Goal: Browse casually

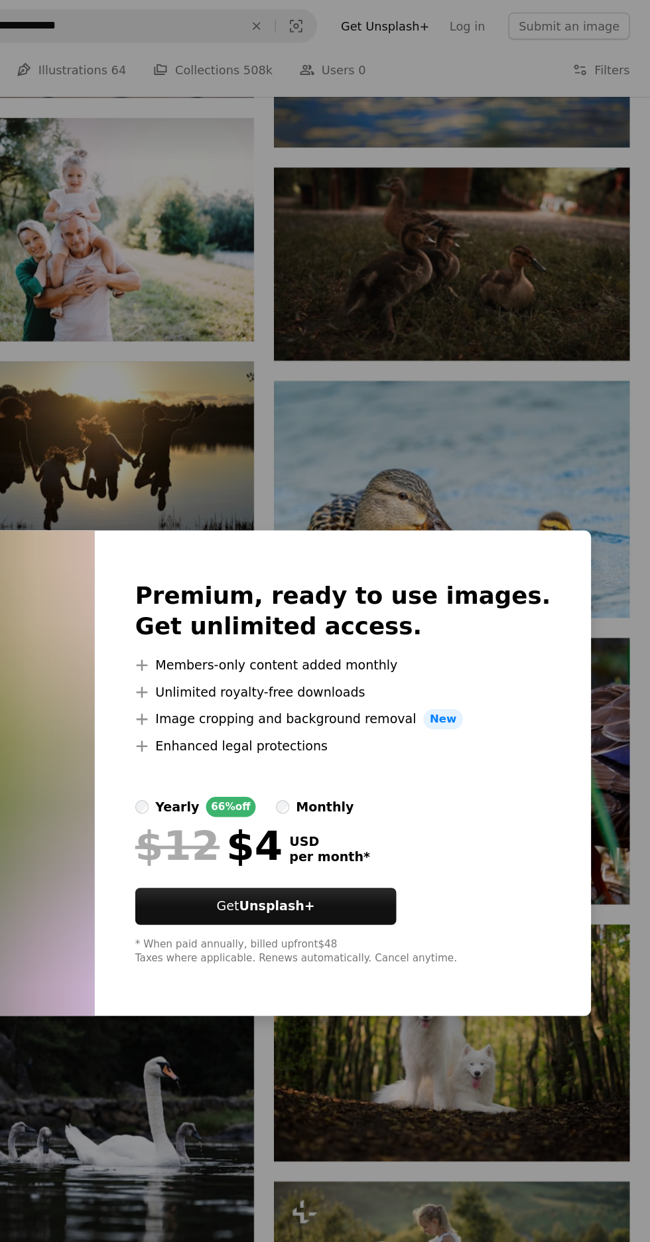
scroll to position [12706, 0]
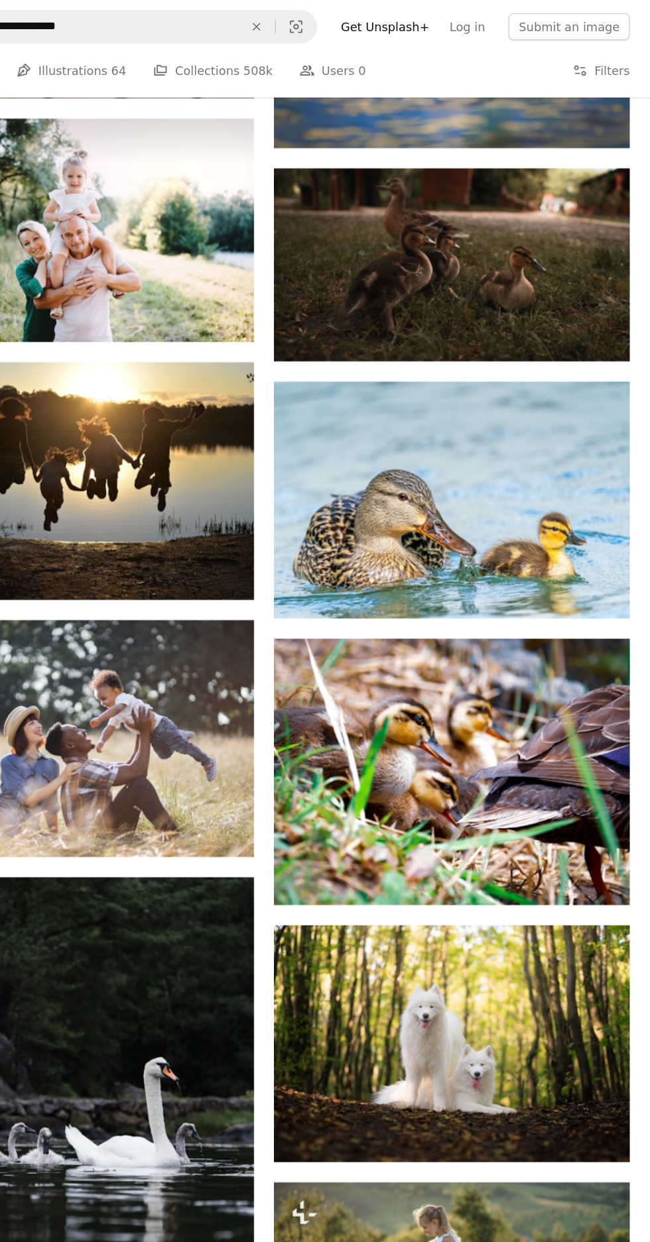
scroll to position [14140, 0]
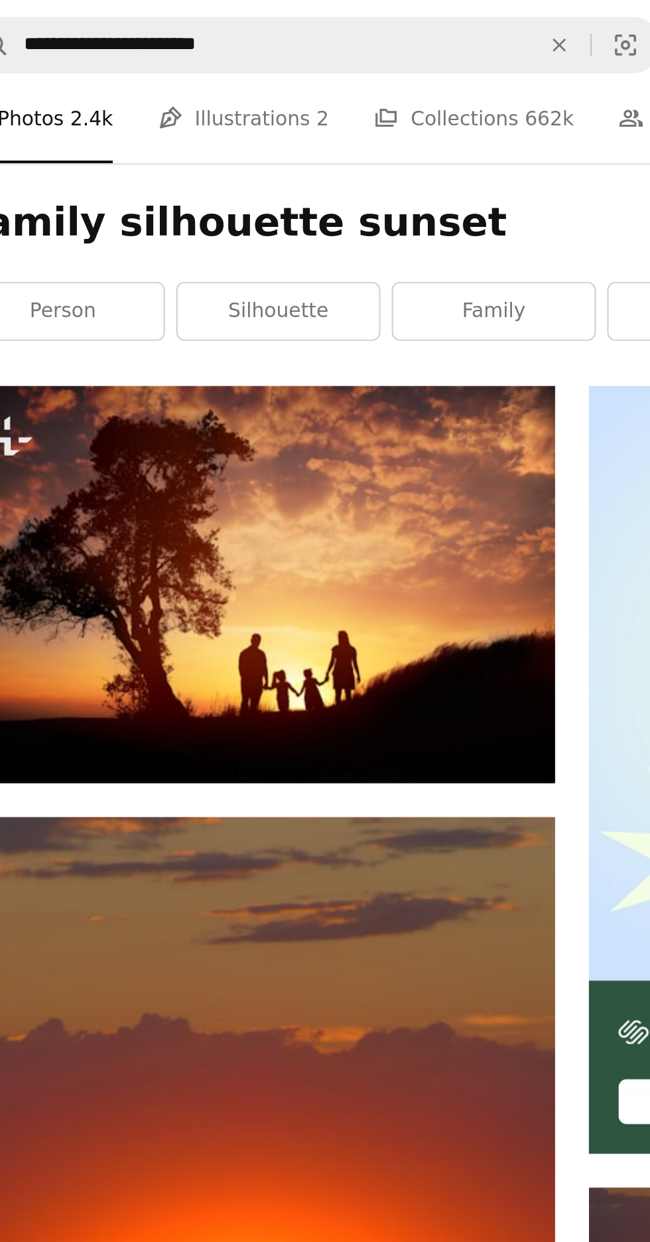
click at [293, 155] on link "family" at bounding box center [309, 146] width 95 height 27
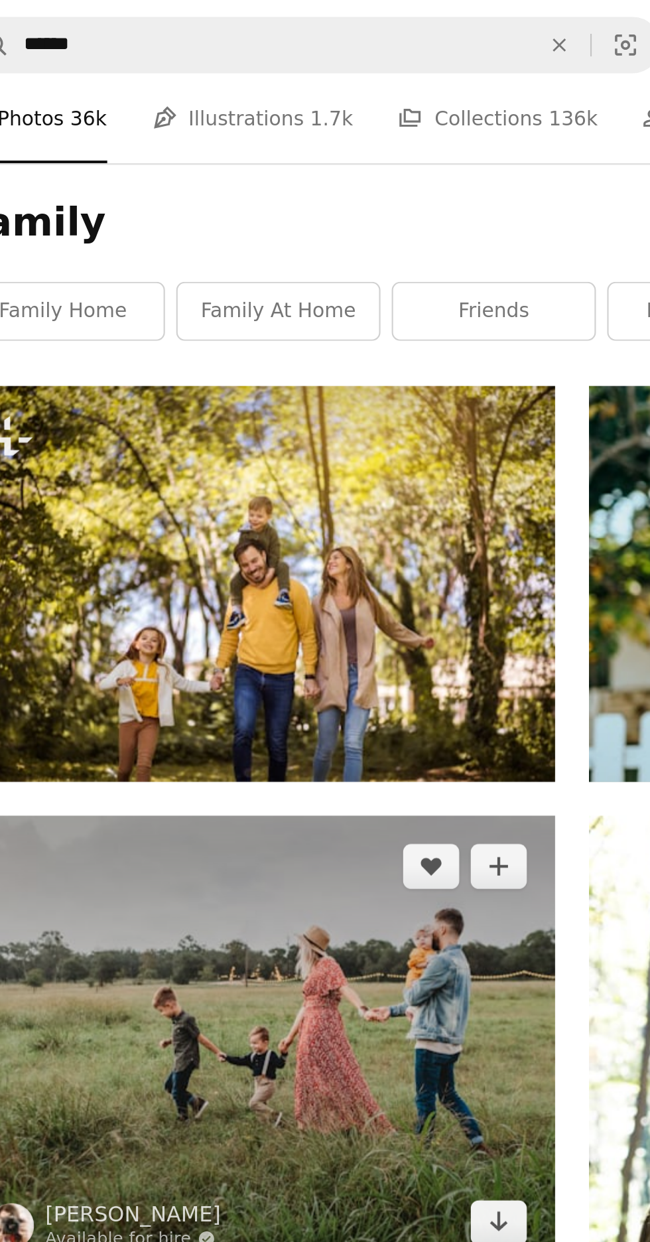
click at [99, 402] on img at bounding box center [198, 492] width 280 height 216
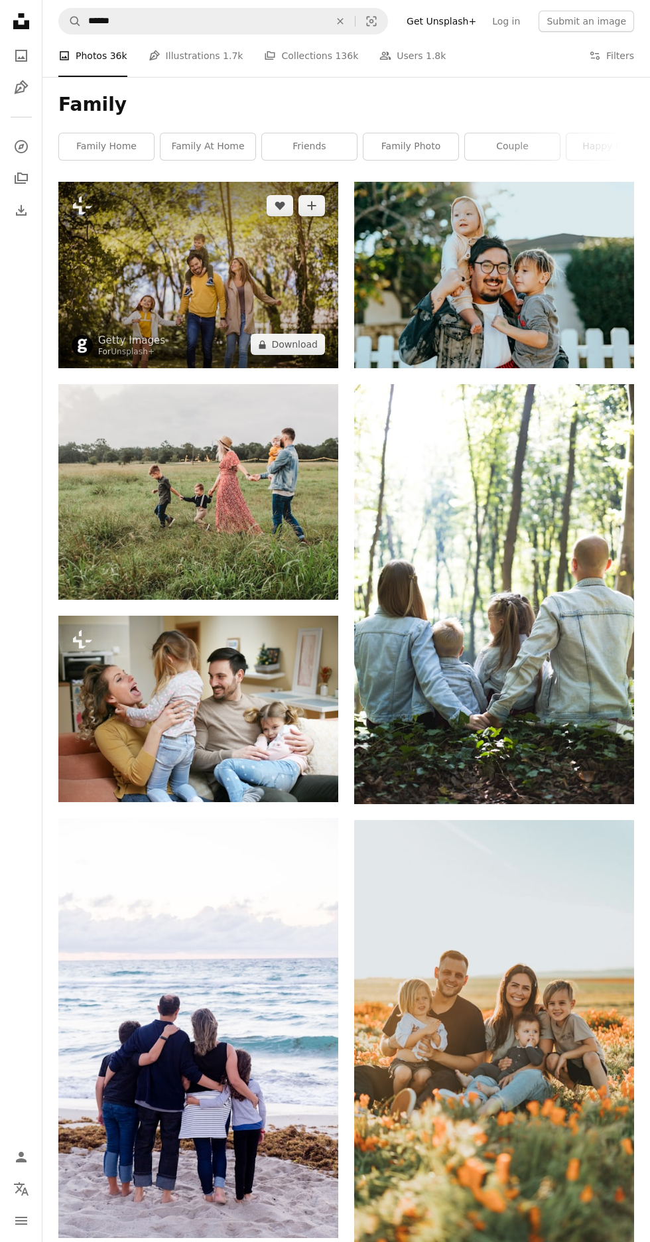
click at [282, 274] on img at bounding box center [198, 275] width 280 height 186
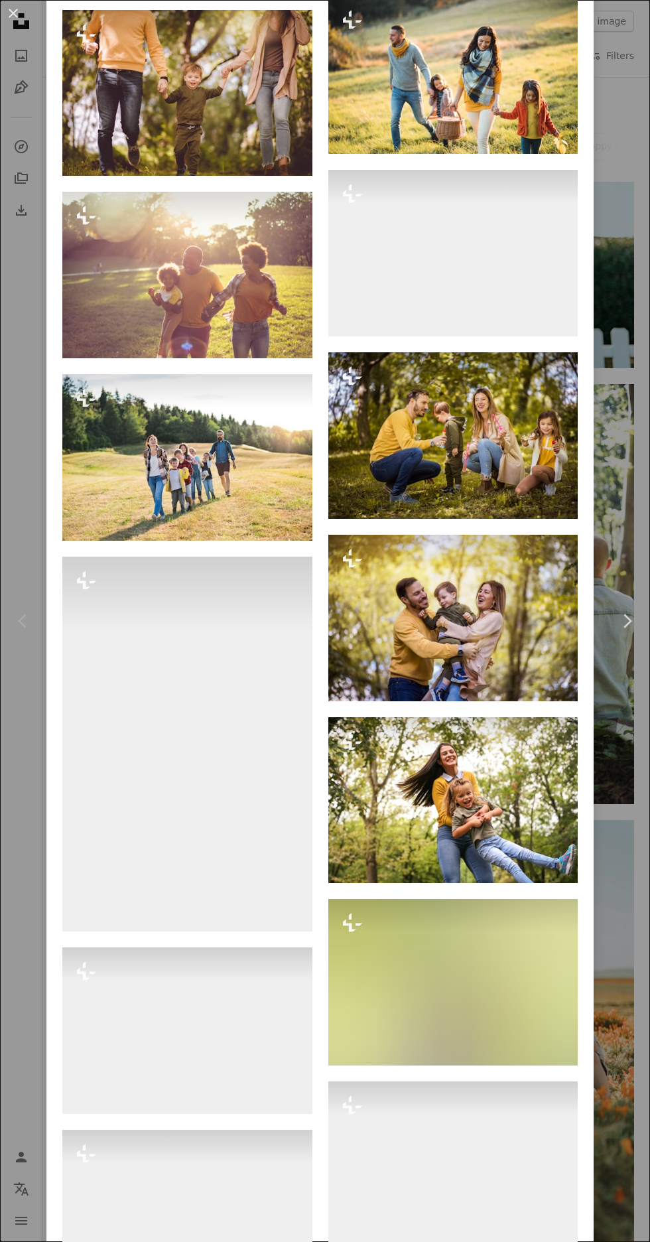
scroll to position [6006, 0]
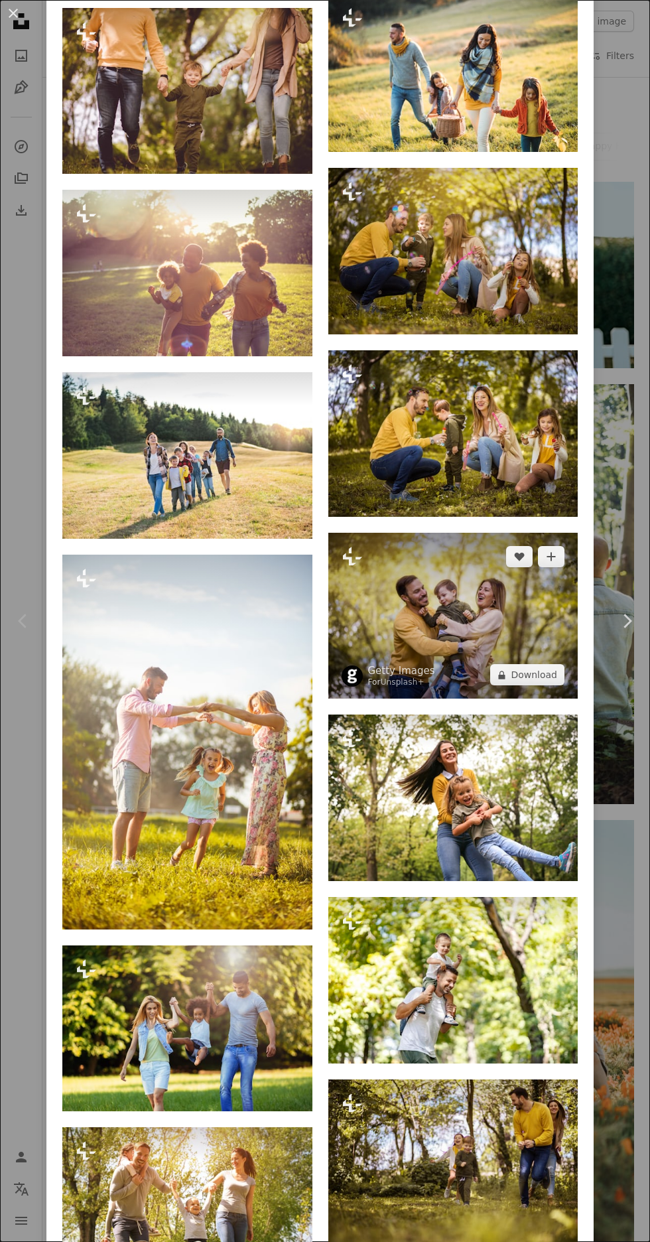
click at [490, 699] on img at bounding box center [453, 616] width 250 height 167
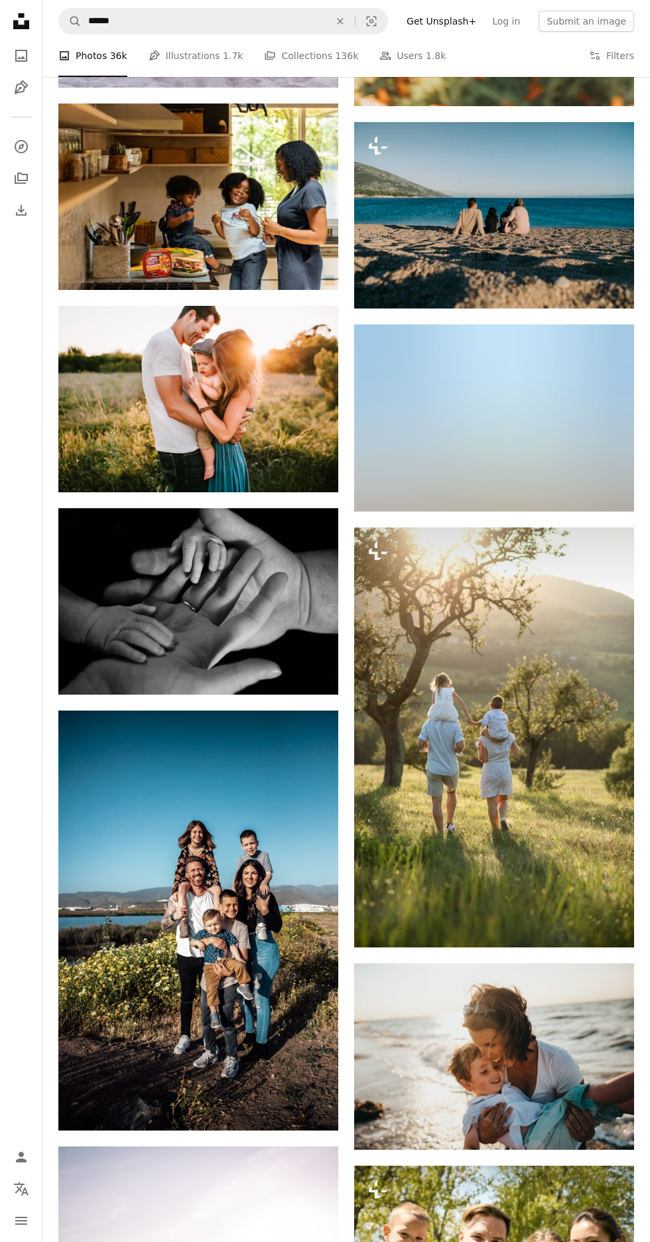
scroll to position [1176, 0]
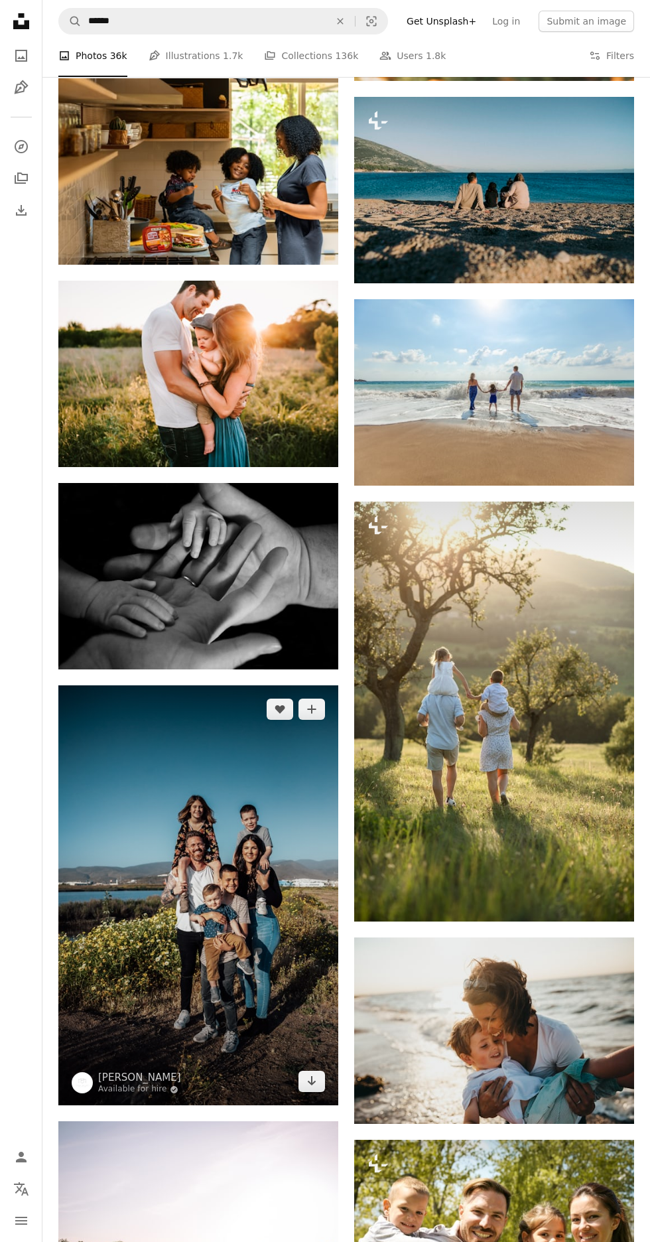
click at [246, 923] on img at bounding box center [198, 895] width 280 height 420
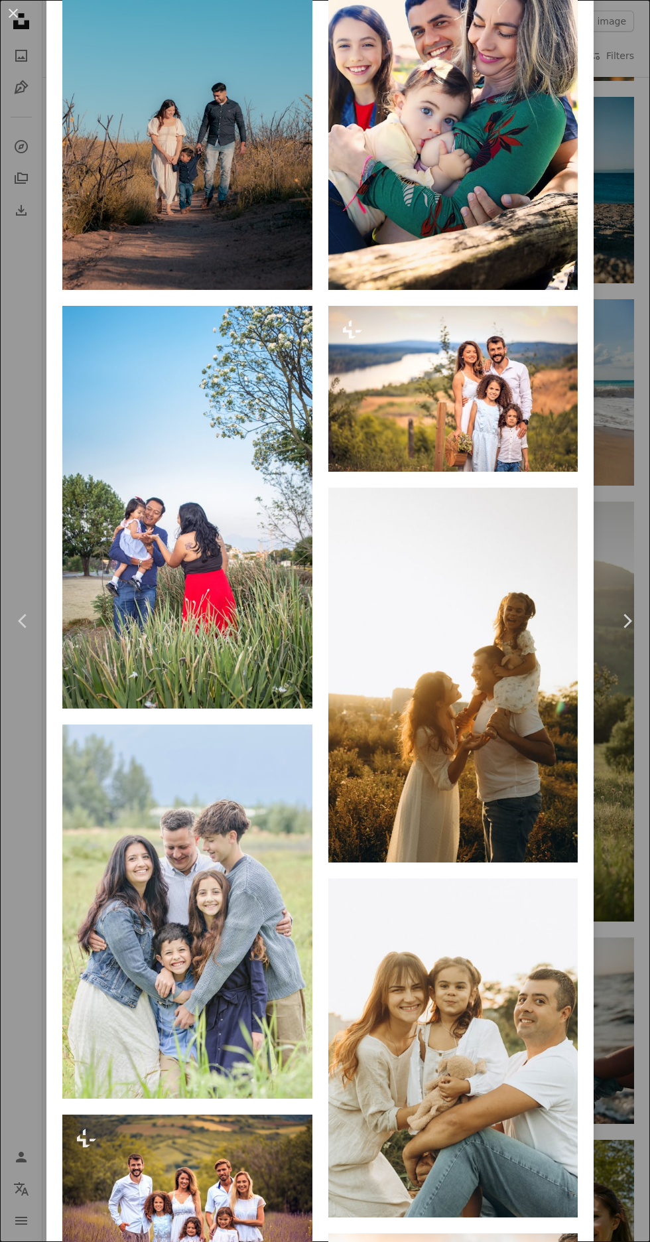
scroll to position [1492, 0]
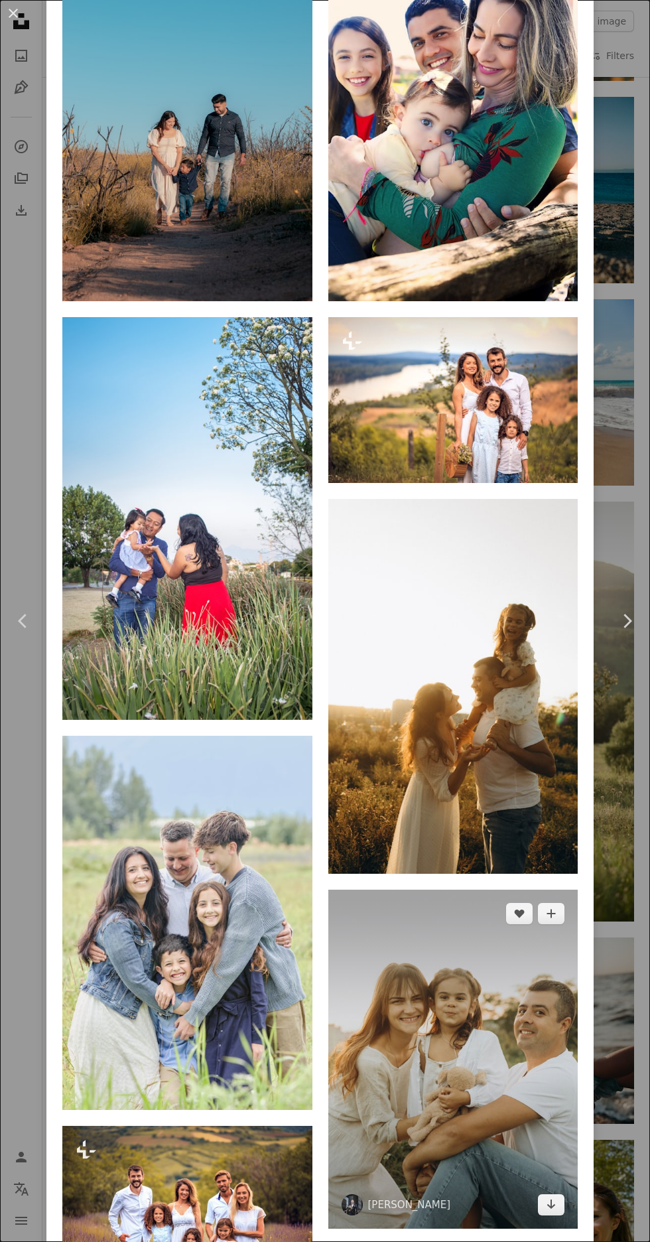
click at [450, 1037] on img at bounding box center [453, 1059] width 250 height 339
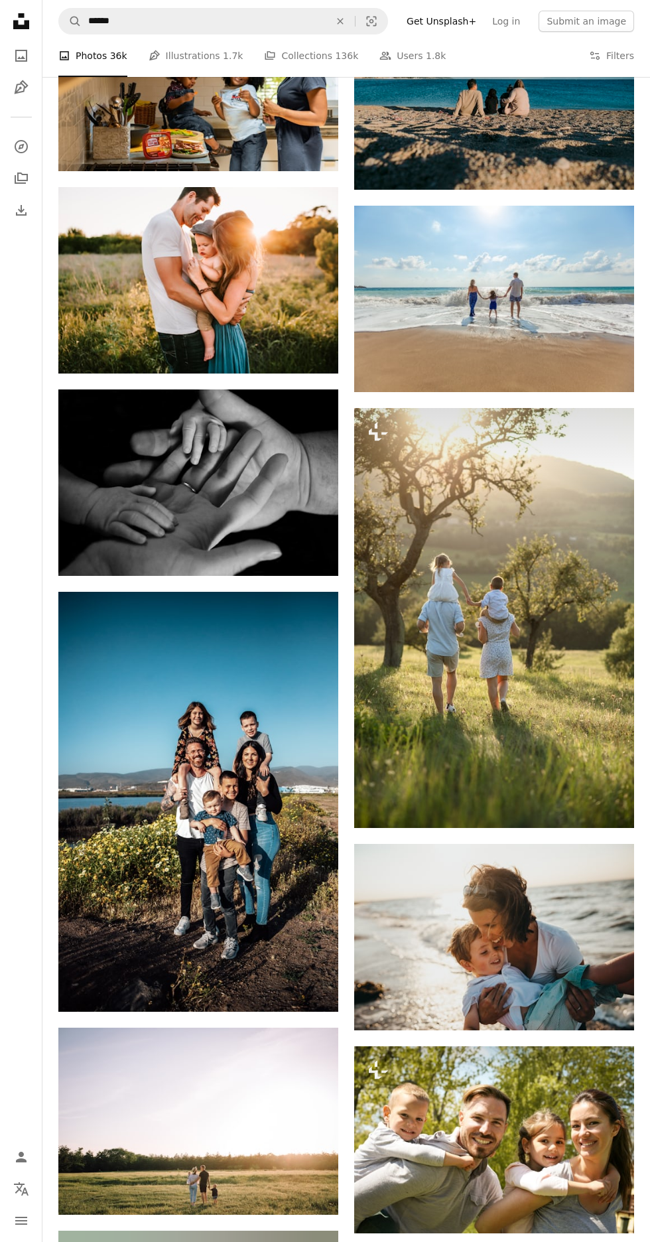
scroll to position [1273, 0]
